Goal: Task Accomplishment & Management: Manage account settings

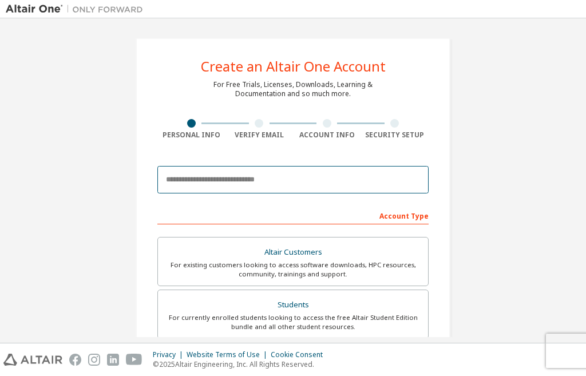
click at [274, 179] on input "email" at bounding box center [292, 179] width 271 height 27
type input "**********"
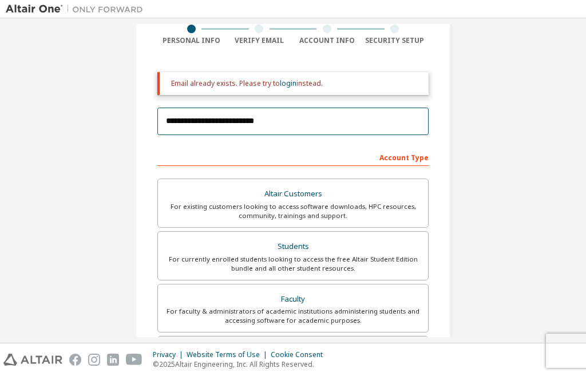
scroll to position [115, 0]
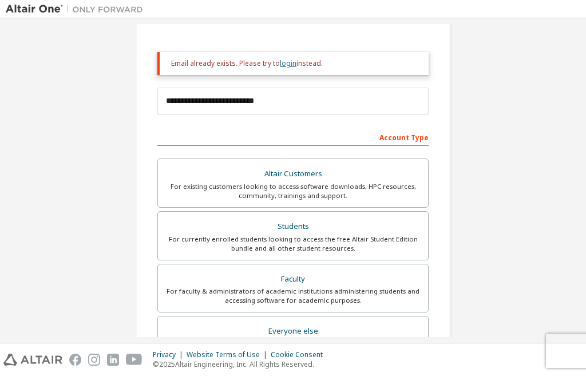
click at [283, 62] on link "login" at bounding box center [288, 63] width 17 height 10
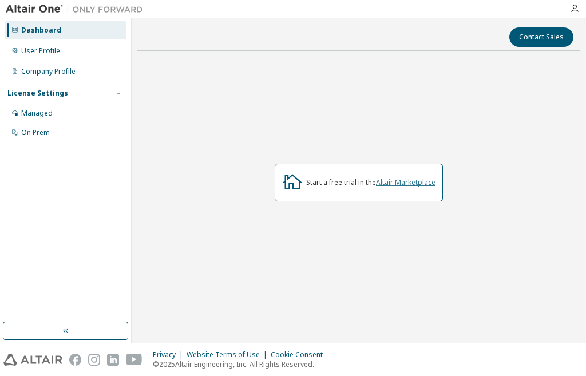
click at [400, 182] on link "Altair Marketplace" at bounding box center [406, 182] width 60 height 10
click at [404, 183] on link "Altair Marketplace" at bounding box center [406, 182] width 60 height 10
